Goal: Task Accomplishment & Management: Complete application form

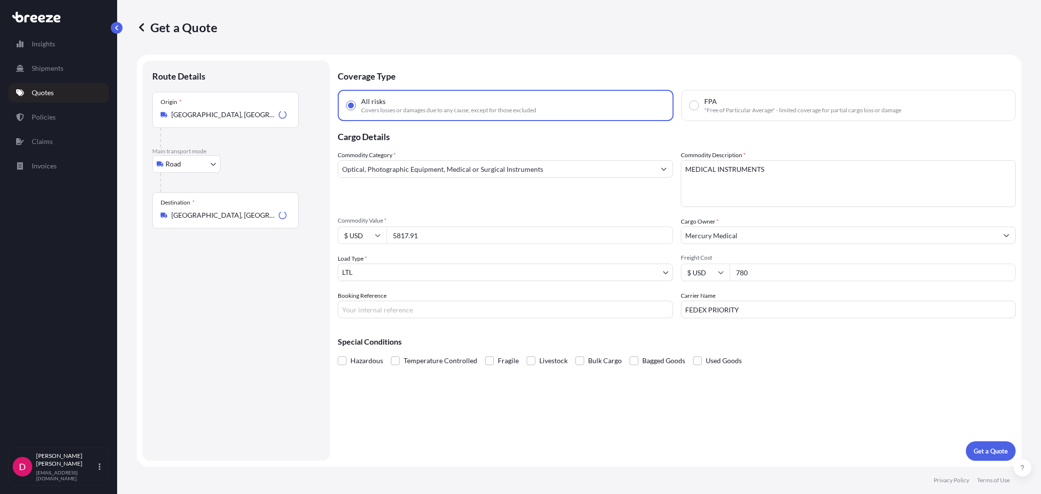
select select "Road"
select select "1"
click at [424, 242] on input "5817.91" at bounding box center [530, 235] width 287 height 18
click at [424, 241] on input "5817.91" at bounding box center [530, 235] width 287 height 18
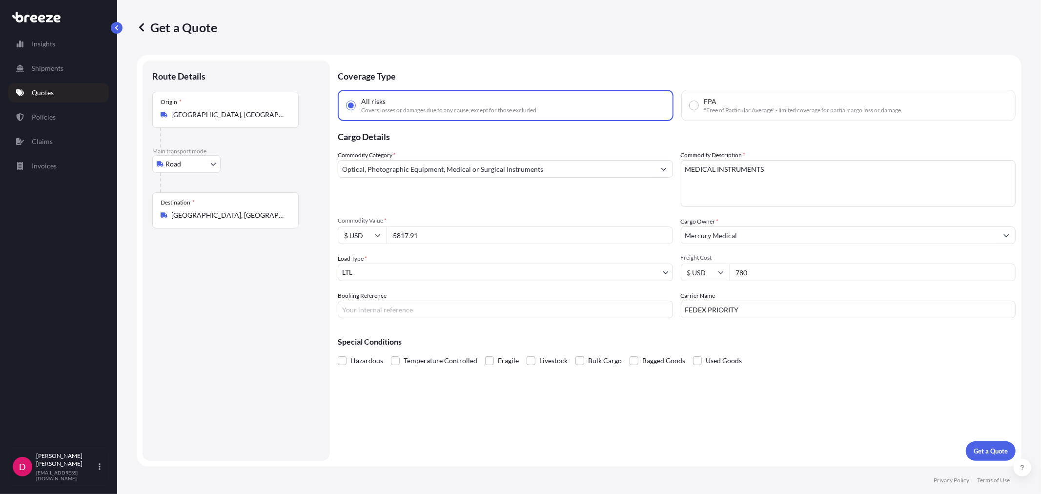
paste input "8255.74"
type input "8255.74"
drag, startPoint x: 757, startPoint y: 307, endPoint x: 667, endPoint y: 309, distance: 89.9
click at [667, 309] on div "Commodity Category * Optical, Photographic Equipment, Medical or Surgical Instr…" at bounding box center [677, 234] width 678 height 168
type input "R&L"
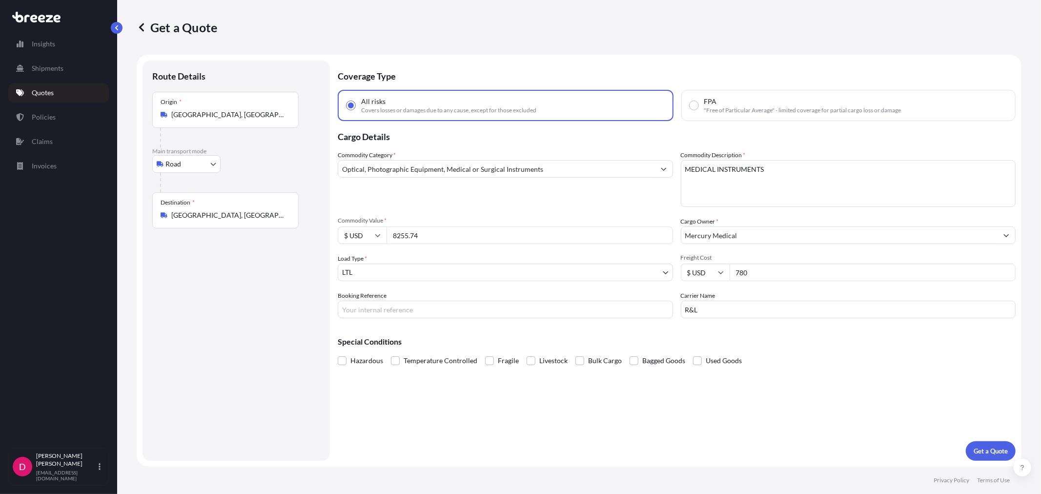
click at [200, 211] on input "[GEOGRAPHIC_DATA], [GEOGRAPHIC_DATA] 85255, [GEOGRAPHIC_DATA]" at bounding box center [228, 215] width 115 height 10
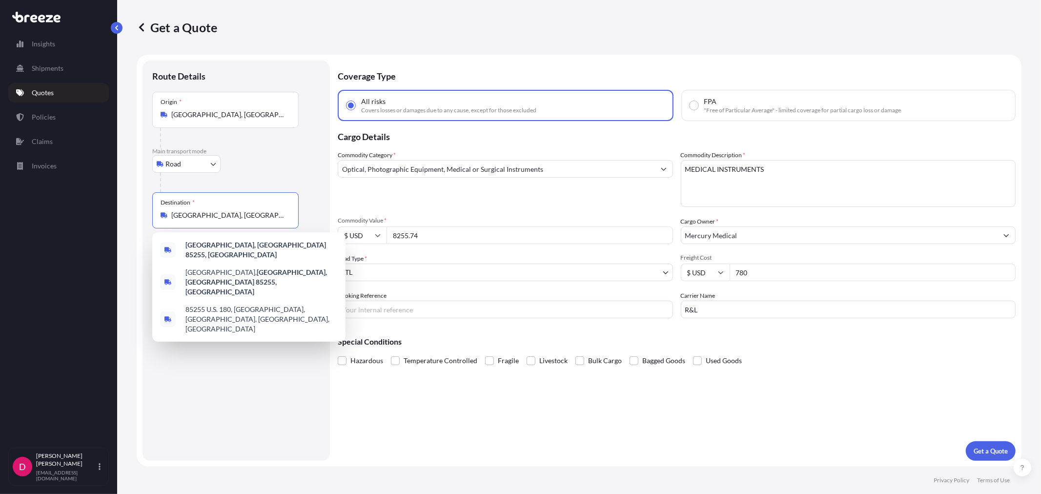
click at [200, 211] on input "[GEOGRAPHIC_DATA], [GEOGRAPHIC_DATA] 85255, [GEOGRAPHIC_DATA]" at bounding box center [228, 215] width 115 height 10
click at [200, 210] on input "[GEOGRAPHIC_DATA], [GEOGRAPHIC_DATA] 85255, [GEOGRAPHIC_DATA]" at bounding box center [228, 215] width 115 height 10
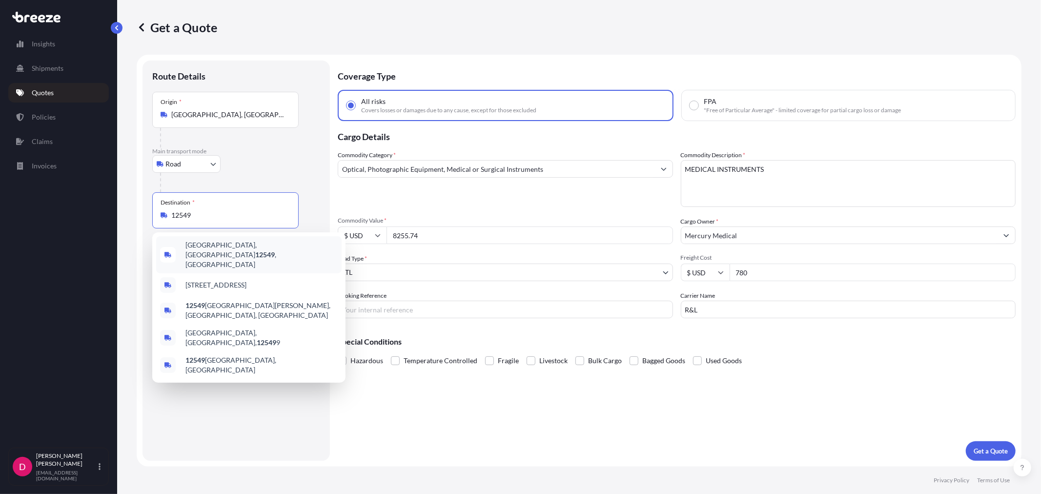
click at [212, 249] on span "[GEOGRAPHIC_DATA], [GEOGRAPHIC_DATA] 12549 , [GEOGRAPHIC_DATA]" at bounding box center [261, 254] width 152 height 29
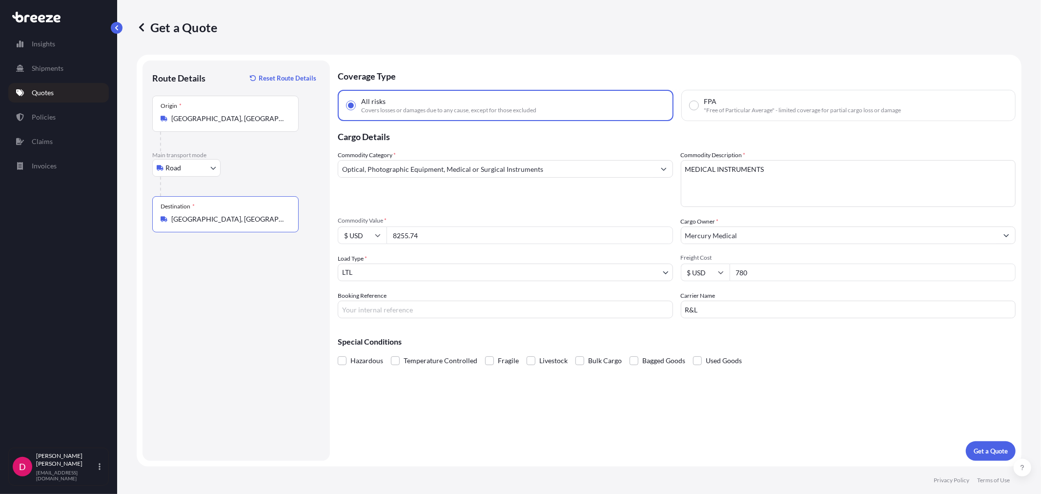
type input "[GEOGRAPHIC_DATA], [GEOGRAPHIC_DATA] 12549, [GEOGRAPHIC_DATA]"
click at [377, 306] on input "Booking Reference" at bounding box center [505, 310] width 335 height 18
type input "486123"
click at [771, 267] on input "780" at bounding box center [873, 273] width 287 height 18
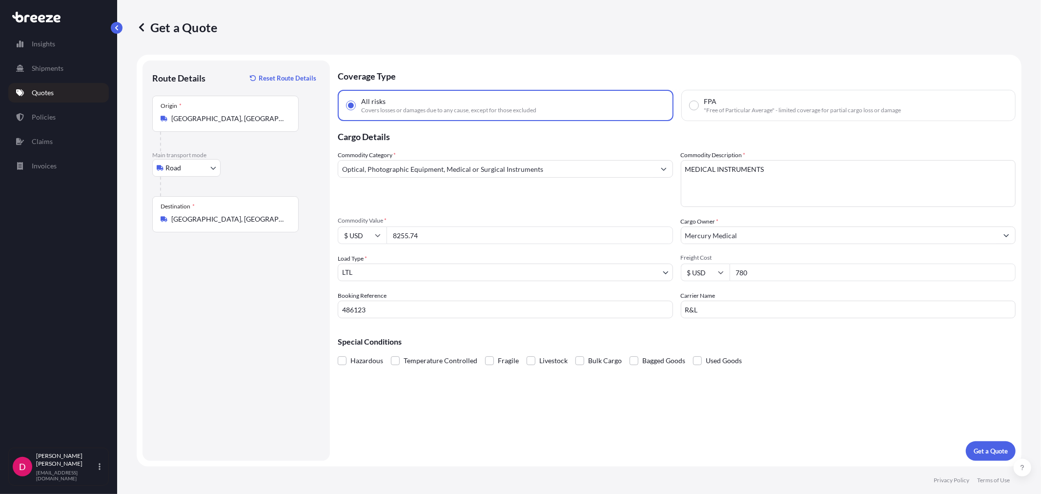
drag, startPoint x: 757, startPoint y: 269, endPoint x: 729, endPoint y: 266, distance: 28.5
click at [729, 266] on div "$ USD 780" at bounding box center [848, 273] width 335 height 18
type input "343.49"
click at [995, 456] on button "Get a Quote" at bounding box center [991, 451] width 50 height 20
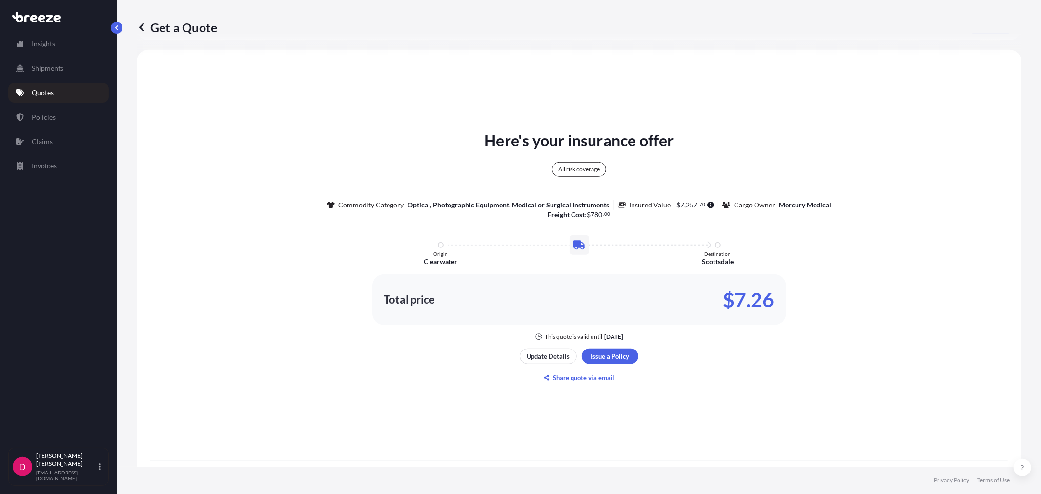
scroll to position [482, 0]
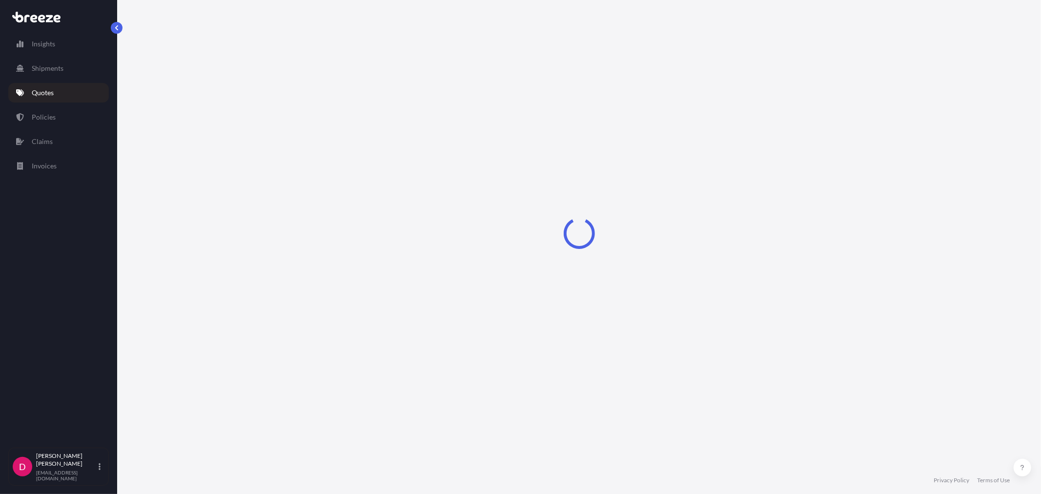
select select "Road"
select select "1"
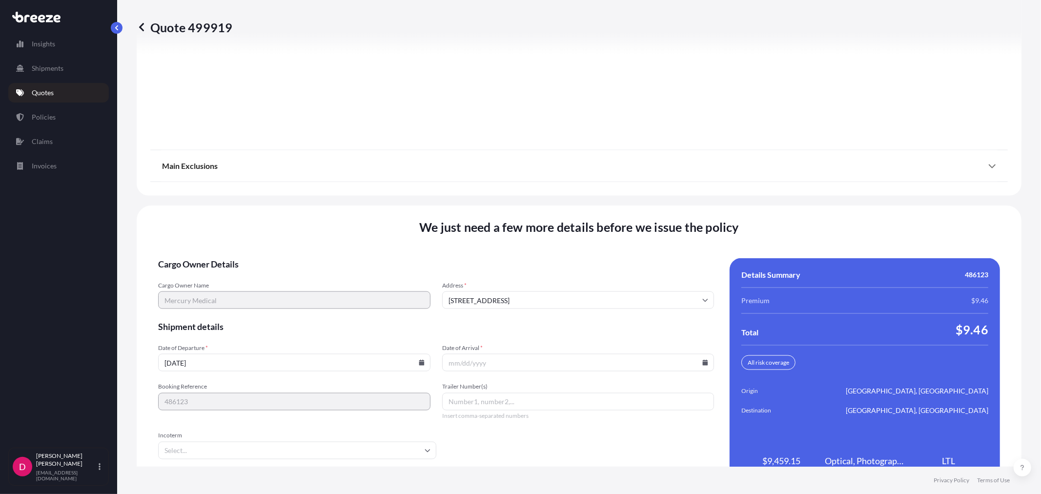
scroll to position [1208, 0]
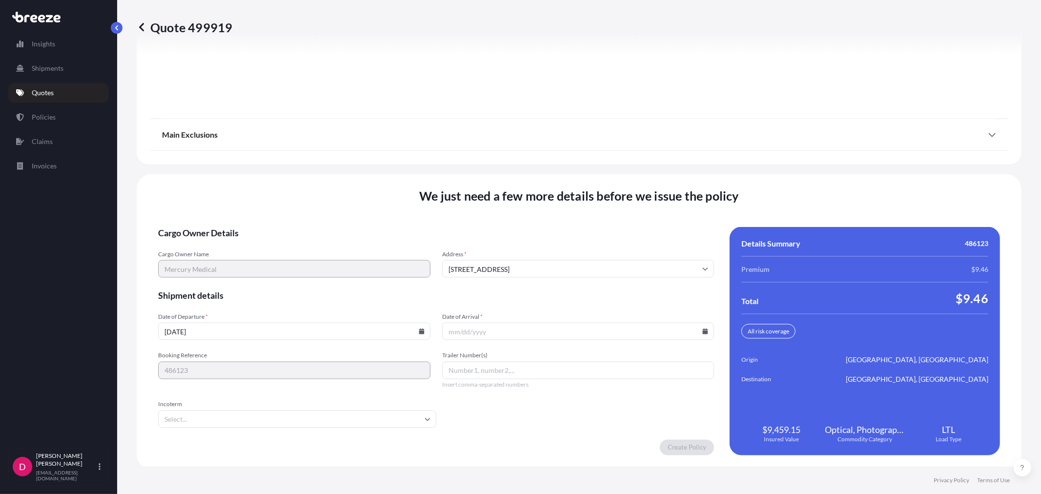
click at [419, 331] on icon at bounding box center [421, 332] width 5 height 6
click at [287, 260] on button "25" at bounding box center [293, 261] width 16 height 16
type input "[DATE]"
click at [703, 329] on icon at bounding box center [705, 332] width 5 height 6
click at [599, 279] on button "3" at bounding box center [597, 279] width 16 height 16
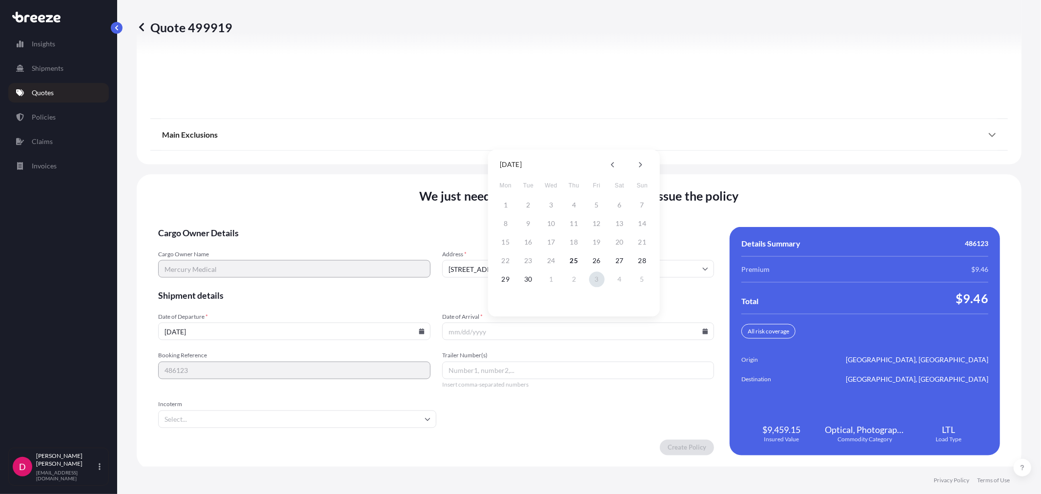
type input "[DATE]"
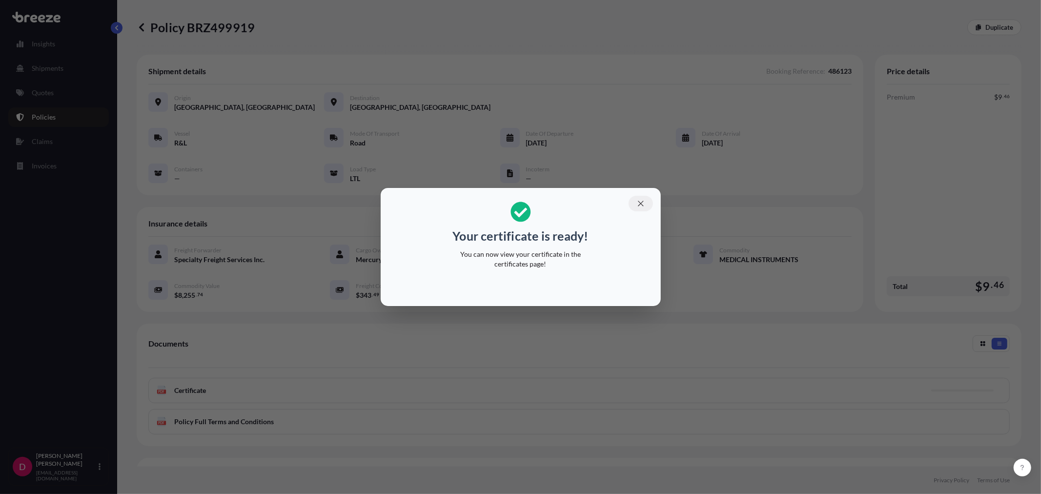
click at [642, 204] on icon "button" at bounding box center [641, 203] width 9 height 9
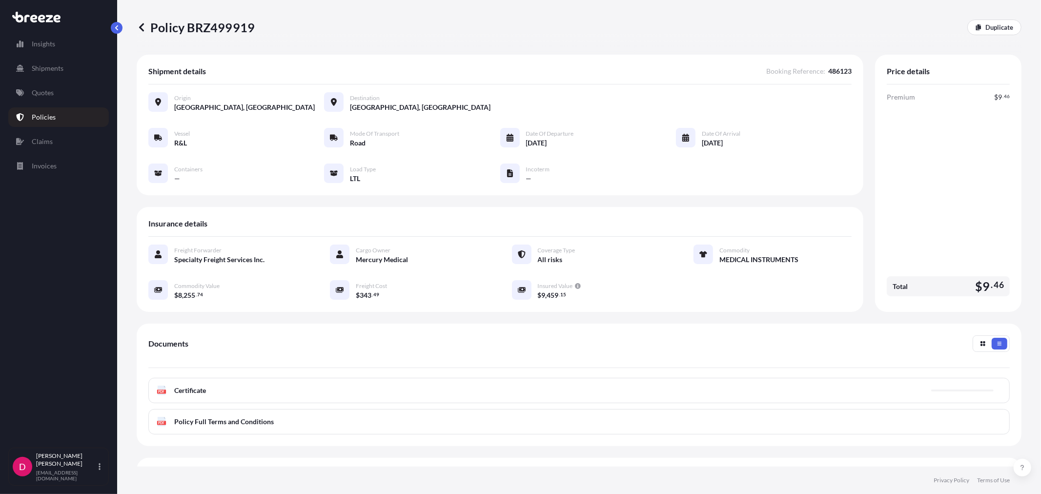
click at [226, 28] on p "Policy BRZ499919" at bounding box center [196, 28] width 118 height 16
copy p "BRZ499919"
click at [986, 23] on p "Duplicate" at bounding box center [1000, 27] width 28 height 10
select select "Road"
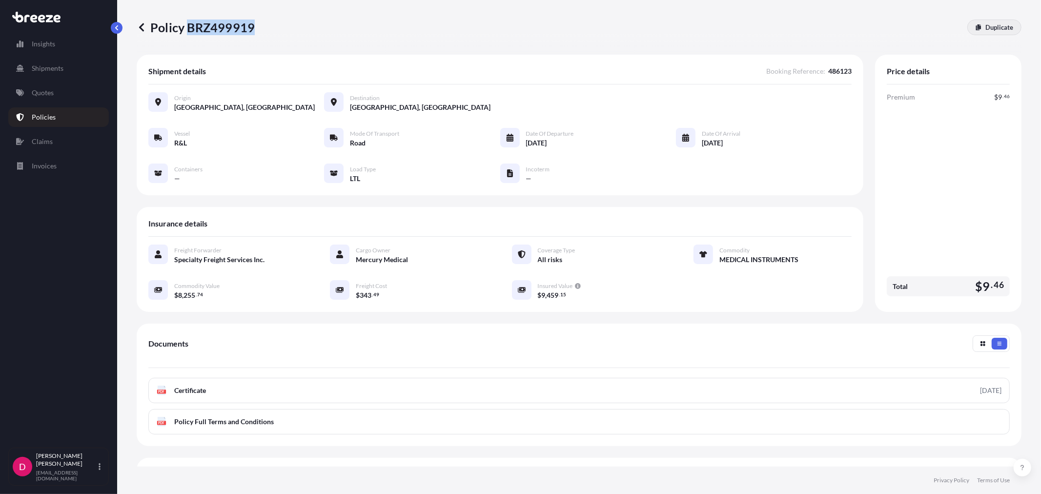
select select "1"
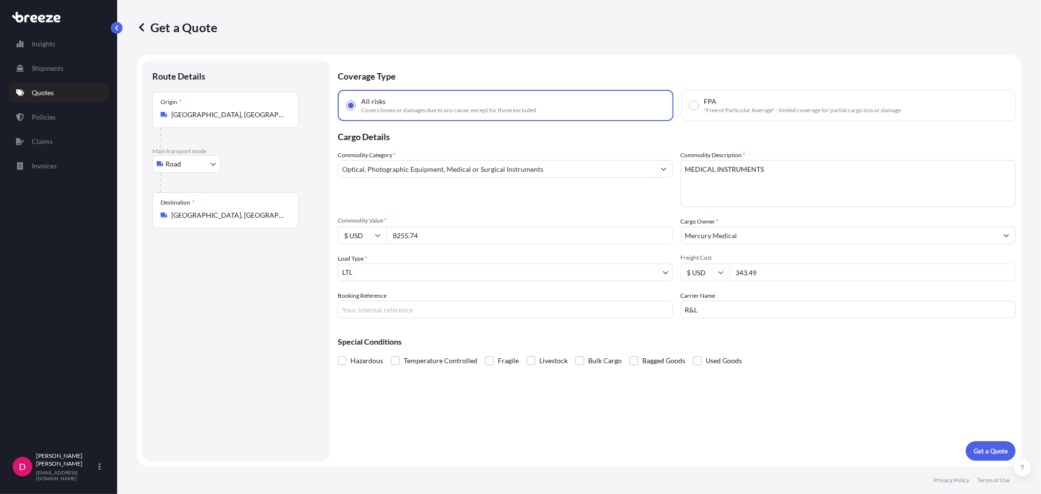
click at [241, 213] on input "[GEOGRAPHIC_DATA], [GEOGRAPHIC_DATA] 12549, [GEOGRAPHIC_DATA]" at bounding box center [228, 215] width 115 height 10
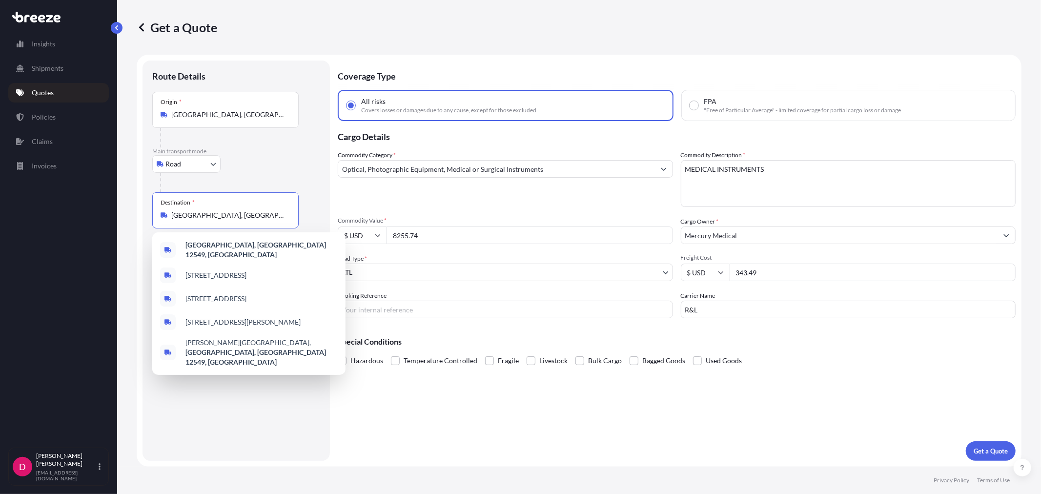
click at [241, 212] on input "[GEOGRAPHIC_DATA], [GEOGRAPHIC_DATA] 12549, [GEOGRAPHIC_DATA]" at bounding box center [228, 215] width 115 height 10
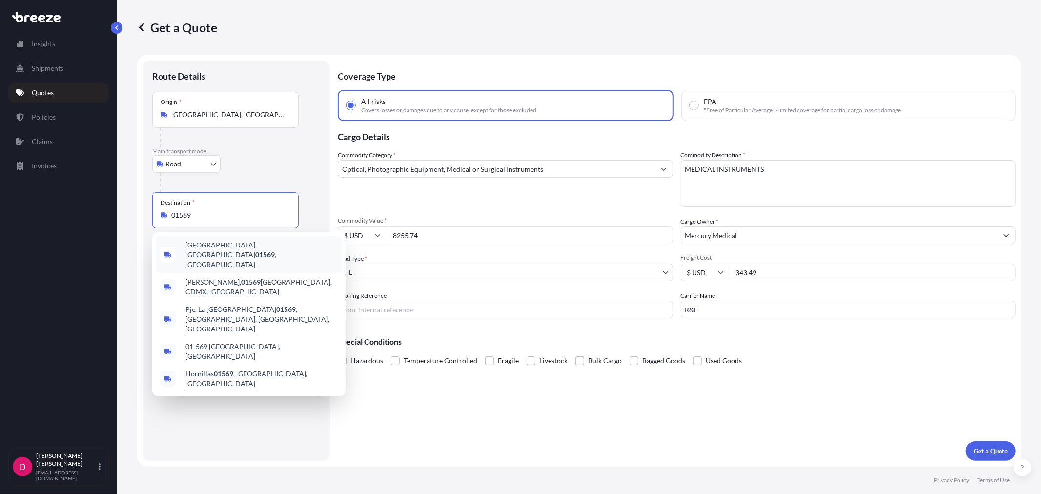
click at [246, 252] on div "[GEOGRAPHIC_DATA], [GEOGRAPHIC_DATA] 01569 , [GEOGRAPHIC_DATA]" at bounding box center [248, 254] width 185 height 37
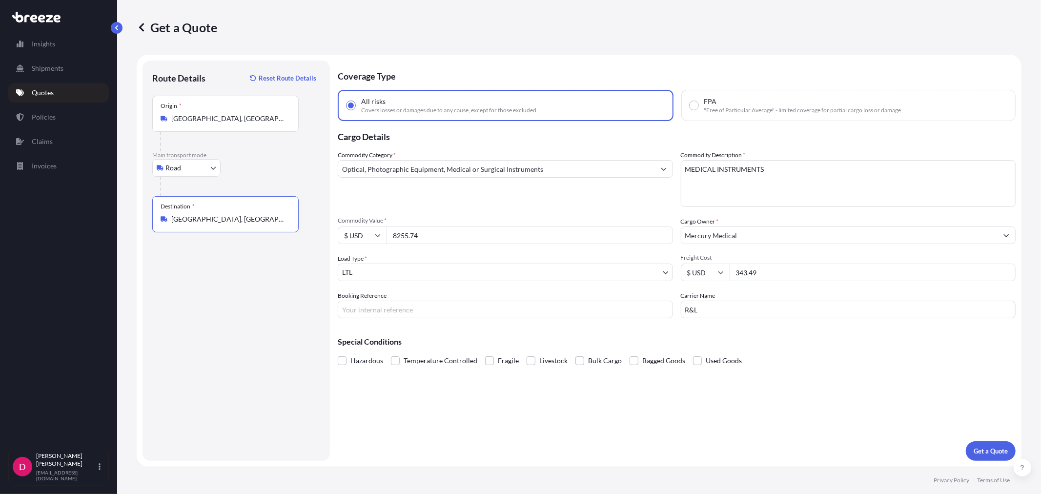
type input "[GEOGRAPHIC_DATA], [GEOGRAPHIC_DATA] 01569, [GEOGRAPHIC_DATA]"
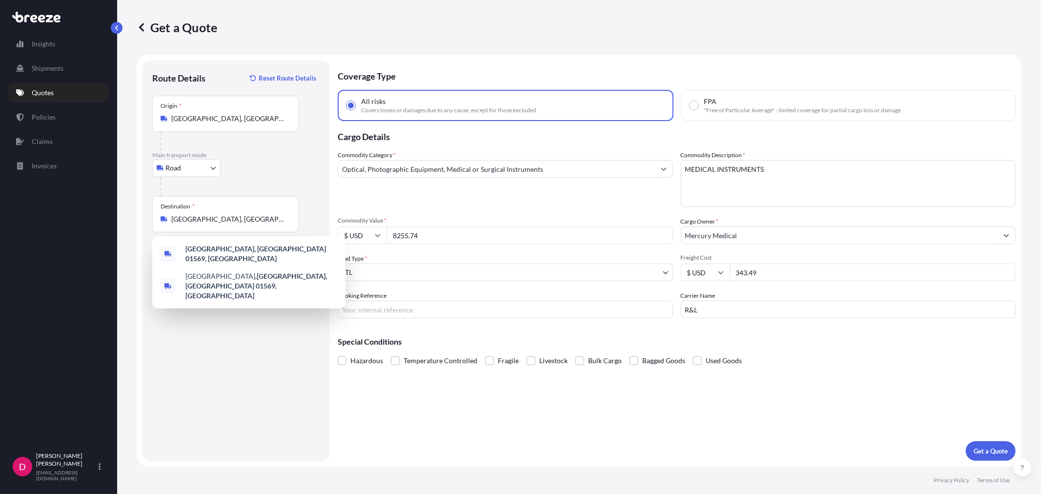
click at [443, 236] on input "8255.74" at bounding box center [530, 235] width 287 height 18
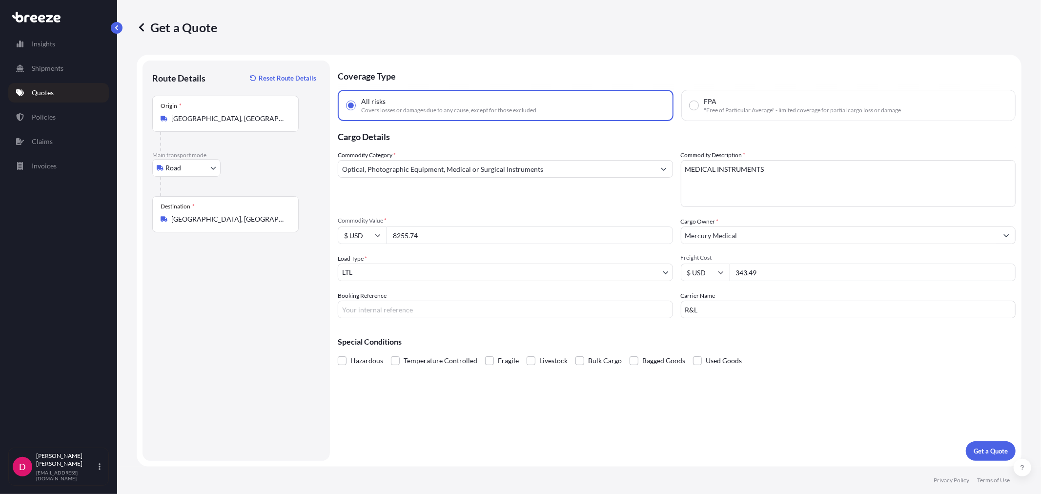
click at [443, 236] on input "8255.74" at bounding box center [530, 235] width 287 height 18
paste input "12855.39"
type input "12855.39"
drag, startPoint x: 780, startPoint y: 275, endPoint x: 697, endPoint y: 266, distance: 83.0
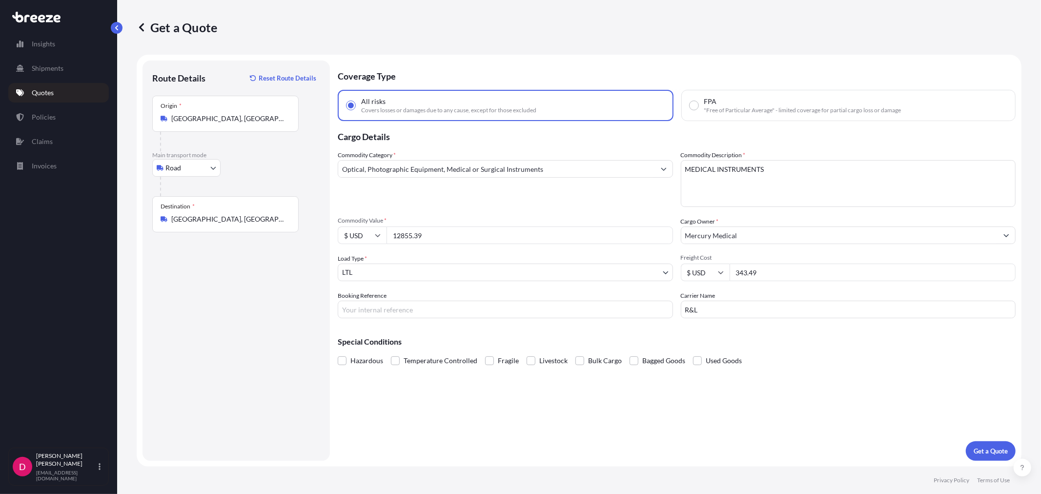
click at [697, 266] on div "$ USD 343.49" at bounding box center [848, 273] width 335 height 18
type input "410.37"
click at [475, 310] on input "Booking Reference" at bounding box center [505, 310] width 335 height 18
type input "486133"
click at [992, 454] on p "Get a Quote" at bounding box center [991, 451] width 34 height 10
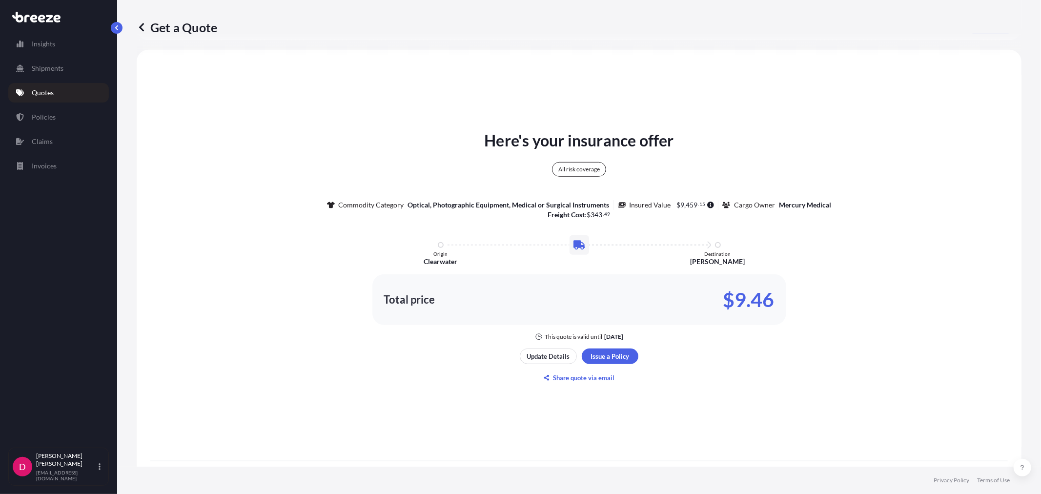
scroll to position [482, 0]
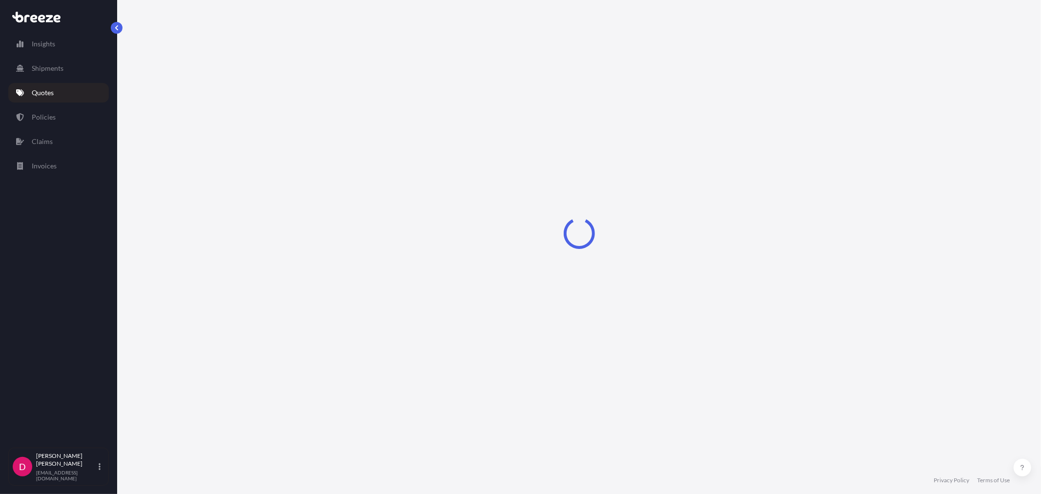
click at [606, 353] on div "Loading" at bounding box center [579, 233] width 885 height 467
select select "Road"
select select "1"
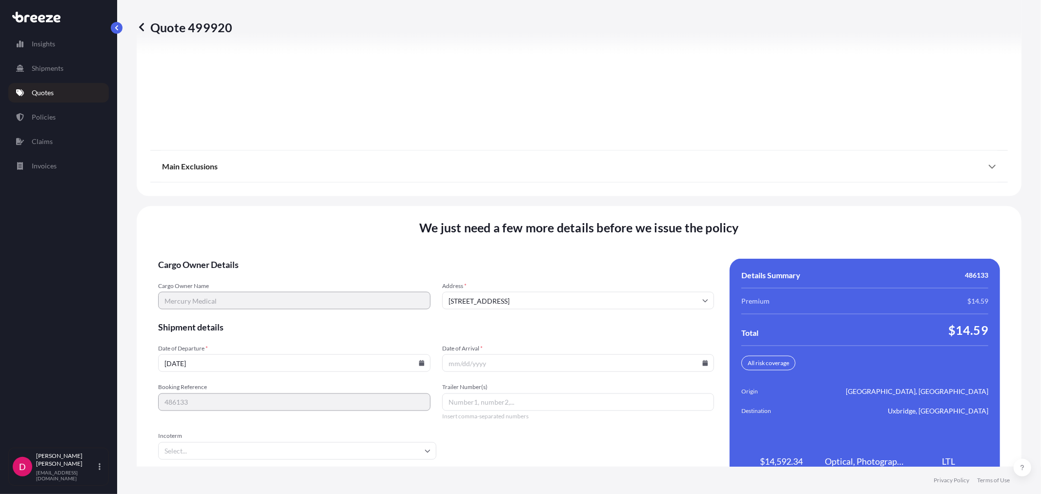
scroll to position [1208, 0]
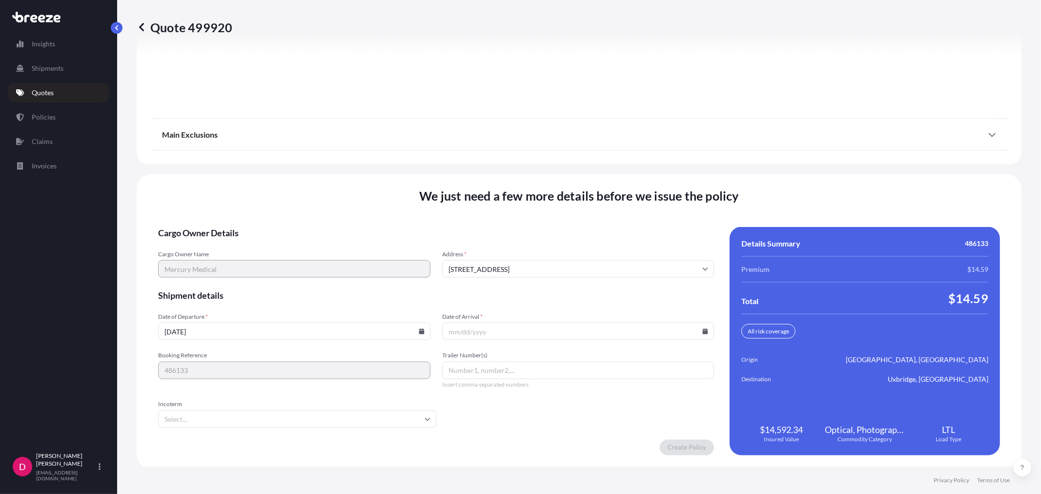
click at [511, 318] on span "Date of Arrival *" at bounding box center [578, 317] width 272 height 8
click at [511, 323] on input "Date of Arrival *" at bounding box center [578, 332] width 272 height 18
click at [700, 332] on input "Date of Arrival *" at bounding box center [578, 332] width 272 height 18
click at [703, 329] on icon at bounding box center [705, 332] width 5 height 6
click at [602, 282] on button "3" at bounding box center [597, 279] width 16 height 16
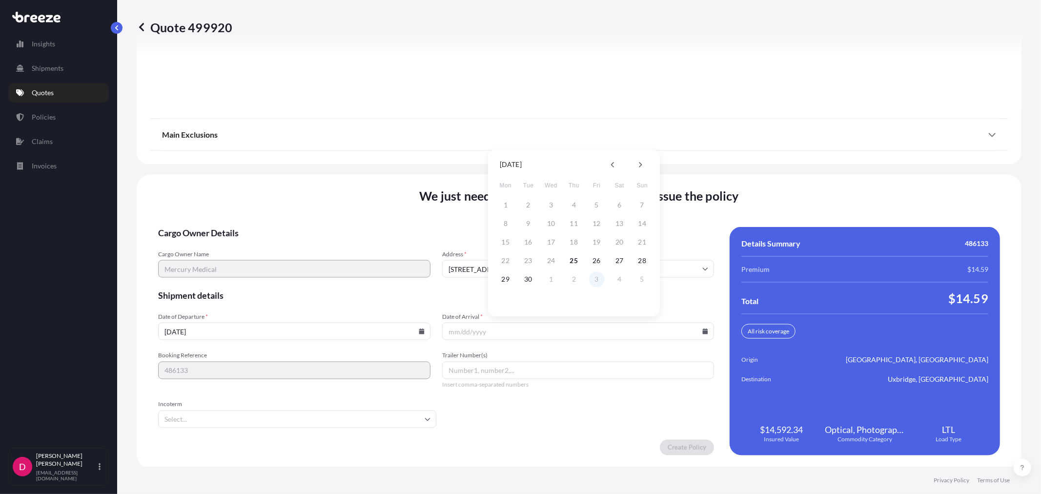
type input "[DATE]"
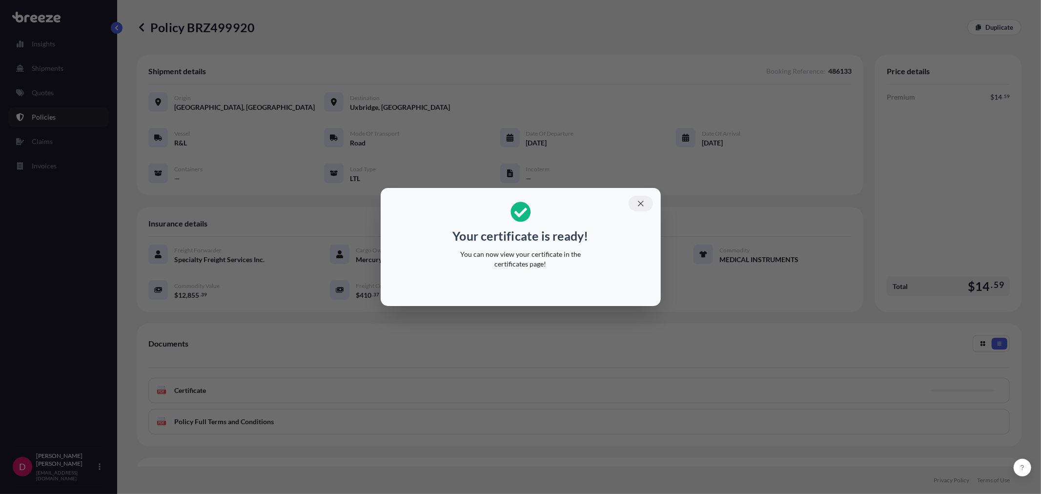
click at [641, 203] on icon "button" at bounding box center [641, 203] width 9 height 9
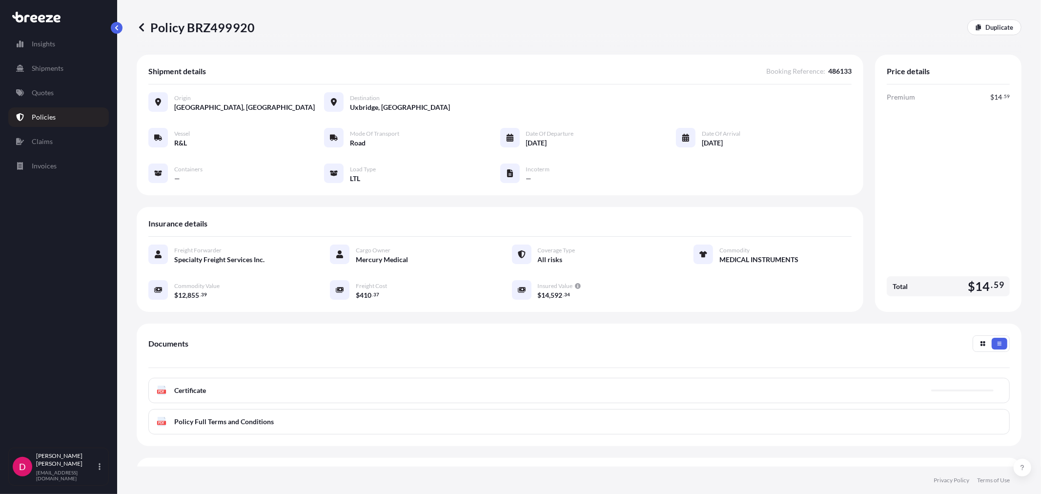
click at [216, 25] on p "Policy BRZ499920" at bounding box center [196, 28] width 118 height 16
click at [216, 24] on p "Policy BRZ499920" at bounding box center [196, 28] width 118 height 16
copy p "BRZ499920"
